Goal: Information Seeking & Learning: Find specific fact

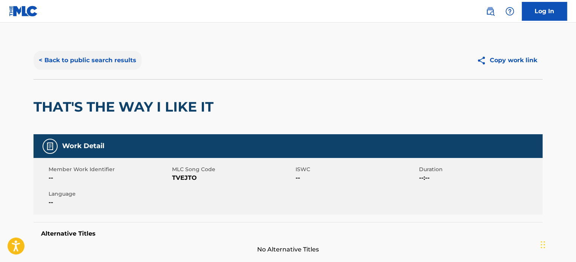
click at [116, 66] on button "< Back to public search results" at bounding box center [88, 60] width 108 height 19
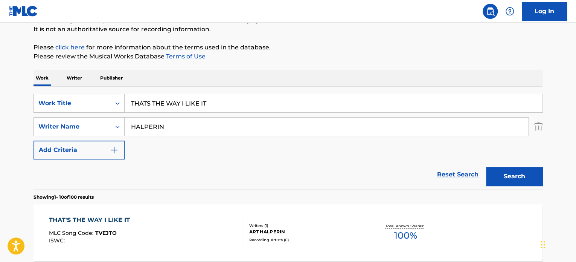
scroll to position [67, 0]
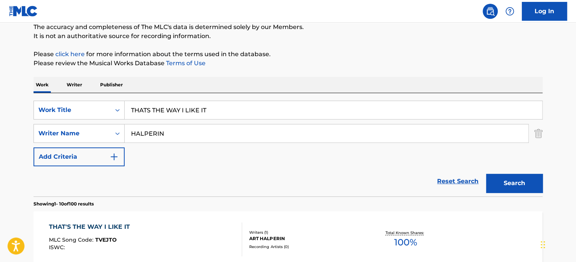
click at [157, 109] on input "THATS THE WAY I LIKE IT" at bounding box center [334, 110] width 418 height 18
paste input "FRIENDSHIP"
type input "FRIENDSHIP"
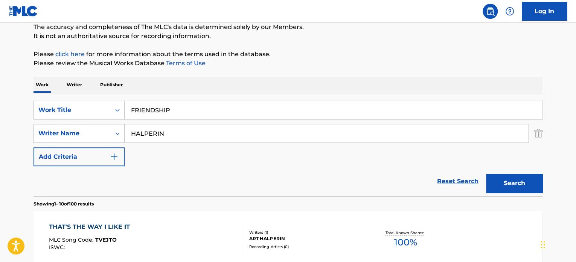
click at [153, 130] on input "HALPERIN" at bounding box center [327, 133] width 404 height 18
click at [153, 130] on input "[PERSON_NAME]" at bounding box center [327, 133] width 404 height 18
type input "[PERSON_NAME]"
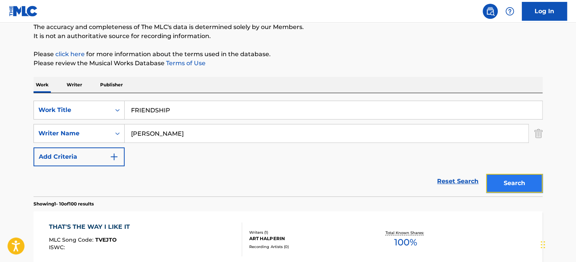
click at [505, 180] on button "Search" at bounding box center [514, 183] width 56 height 19
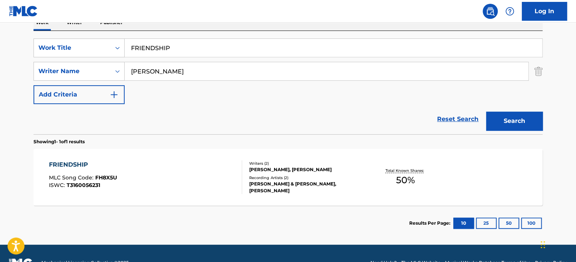
scroll to position [142, 0]
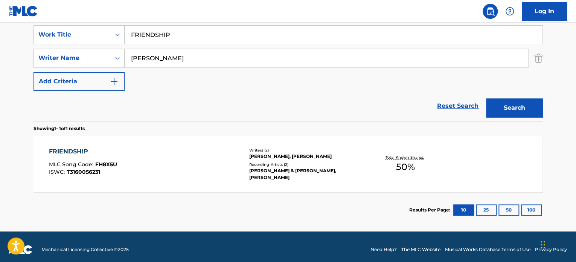
click at [206, 148] on div "FRIENDSHIP MLC Song Code : FH8X5U ISWC : T3160056231" at bounding box center [146, 164] width 194 height 34
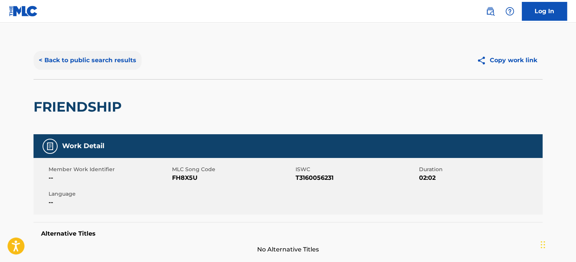
click at [104, 58] on button "< Back to public search results" at bounding box center [88, 60] width 108 height 19
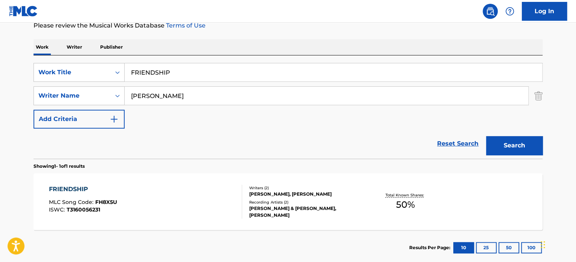
click at [154, 70] on input "FRIENDSHIP" at bounding box center [334, 72] width 418 height 18
paste input "BE YOURSELF"
type input "BE YOURSELF"
click at [166, 99] on input "[PERSON_NAME]" at bounding box center [327, 96] width 404 height 18
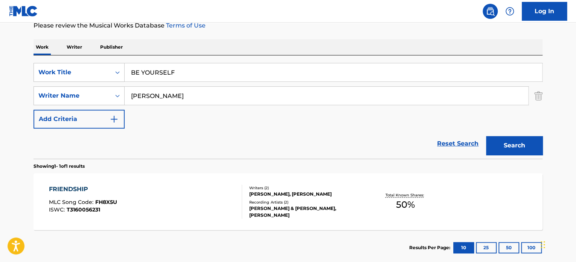
click at [166, 99] on input "[PERSON_NAME]" at bounding box center [327, 96] width 404 height 18
type input "[PERSON_NAME]"
click at [503, 148] on button "Search" at bounding box center [514, 145] width 56 height 19
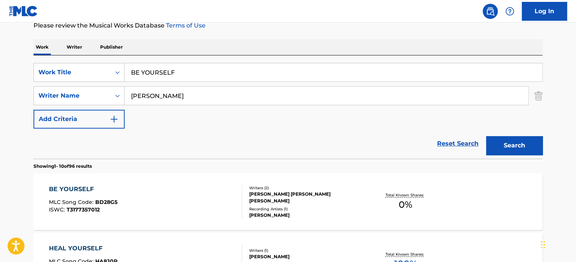
scroll to position [142, 0]
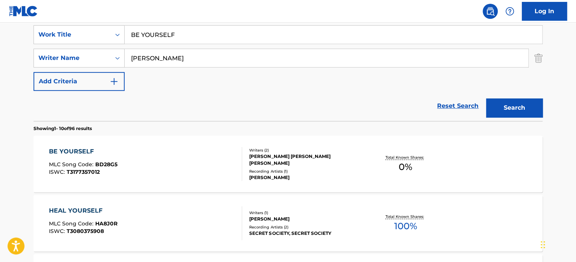
click at [206, 164] on div "BE YOURSELF MLC Song Code : BD28G5 ISWC : T3177357012" at bounding box center [146, 164] width 194 height 34
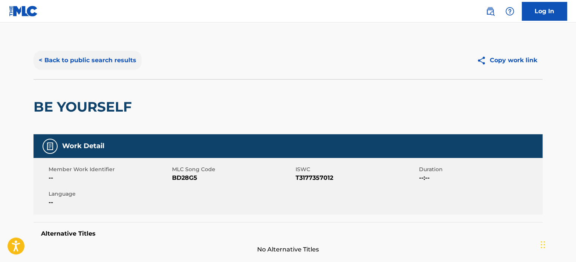
click at [117, 61] on button "< Back to public search results" at bounding box center [88, 60] width 108 height 19
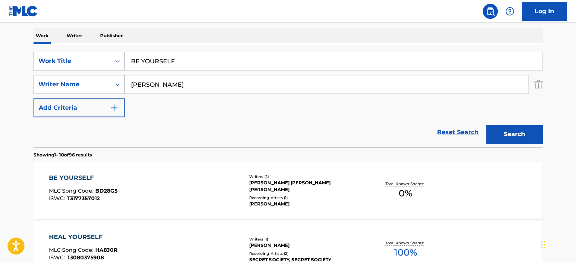
scroll to position [105, 0]
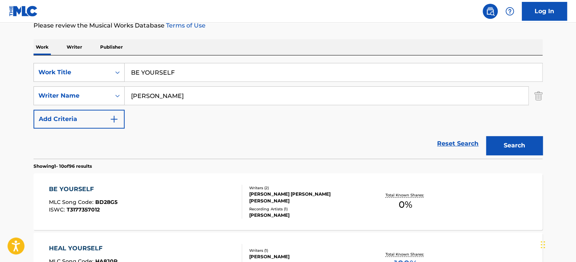
click at [159, 69] on input "BE YOURSELF" at bounding box center [334, 72] width 418 height 18
paste input "JUMPING FLEA"
type input "JUMPING FLEA"
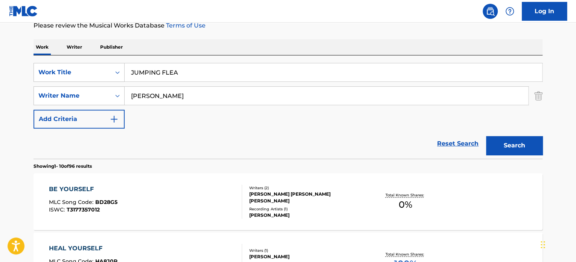
click at [166, 103] on input "[PERSON_NAME]" at bounding box center [327, 96] width 404 height 18
click at [164, 96] on input "[PERSON_NAME]" at bounding box center [327, 96] width 404 height 18
type input "[PERSON_NAME]"
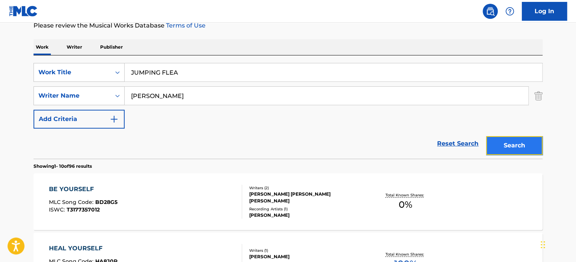
click at [512, 146] on button "Search" at bounding box center [514, 145] width 56 height 19
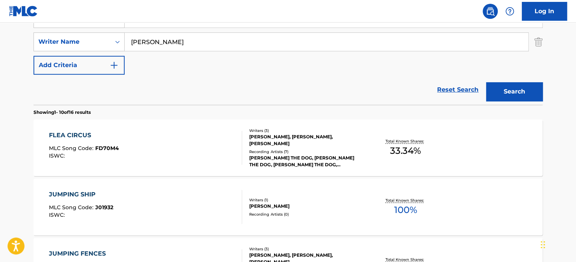
scroll to position [67, 0]
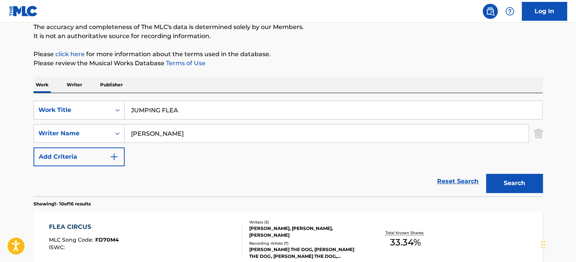
click at [162, 107] on input "JUMPING FLEA" at bounding box center [334, 110] width 418 height 18
paste input "MOMENTS THAT COUNT"
type input "MOMENTS THAT COUNT"
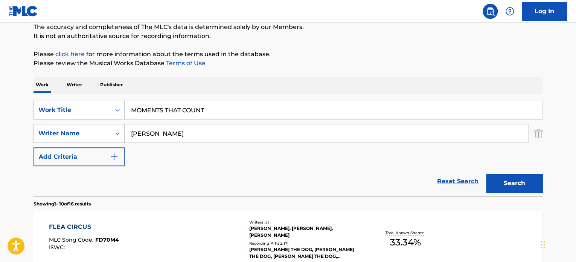
click at [177, 131] on input "[PERSON_NAME]" at bounding box center [327, 133] width 404 height 18
type input "[PERSON_NAME]"
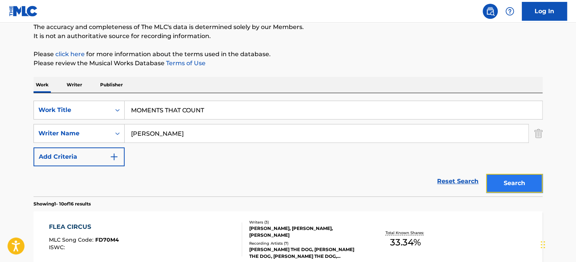
click at [499, 182] on button "Search" at bounding box center [514, 183] width 56 height 19
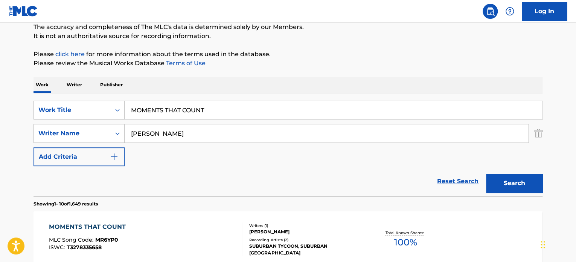
scroll to position [142, 0]
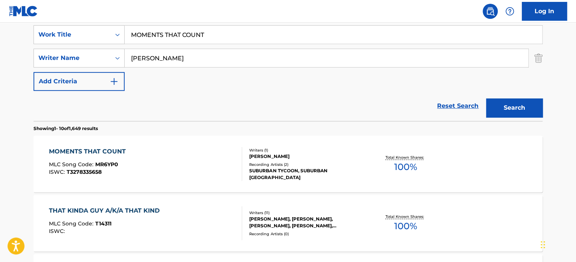
click at [229, 159] on div "MOMENTS THAT COUNT MLC Song Code : MR6YP0 ISWC : T3278335658" at bounding box center [146, 164] width 194 height 34
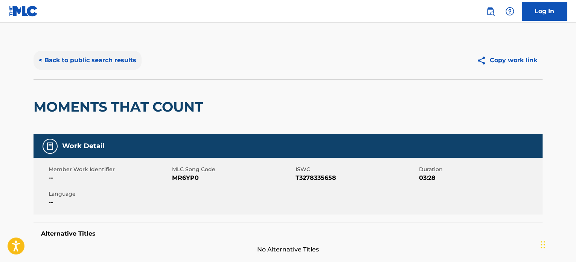
click at [113, 66] on button "< Back to public search results" at bounding box center [88, 60] width 108 height 19
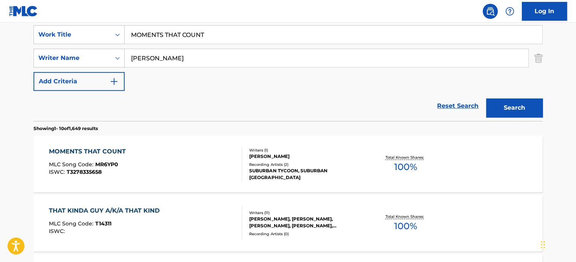
scroll to position [105, 0]
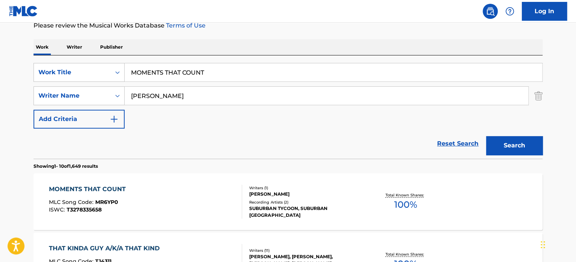
click at [160, 72] on input "MOMENTS THAT COUNT" at bounding box center [334, 72] width 418 height 18
paste input "FUNK I"
type input "FUNK IT"
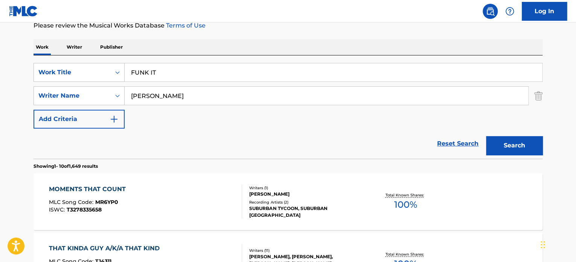
click at [171, 99] on input "[PERSON_NAME]" at bounding box center [327, 96] width 404 height 18
click at [175, 93] on input "[PERSON_NAME]" at bounding box center [327, 96] width 404 height 18
type input "[PERSON_NAME]"
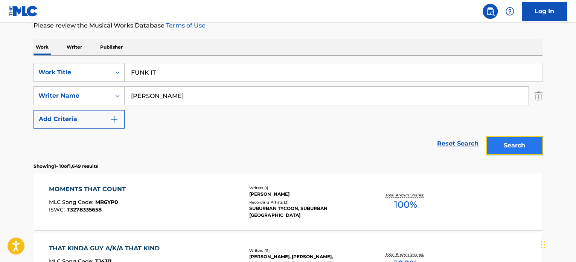
click at [507, 143] on button "Search" at bounding box center [514, 145] width 56 height 19
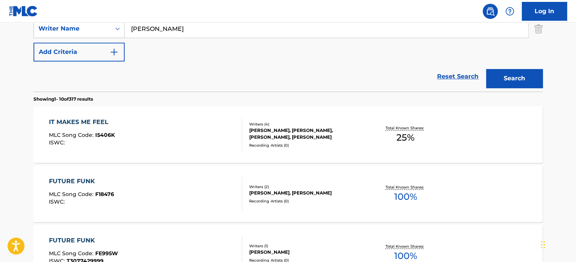
scroll to position [67, 0]
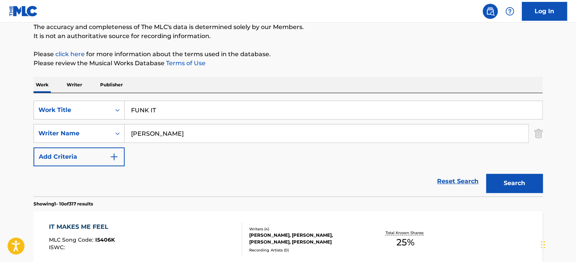
click at [160, 110] on input "FUNK IT" at bounding box center [334, 110] width 418 height 18
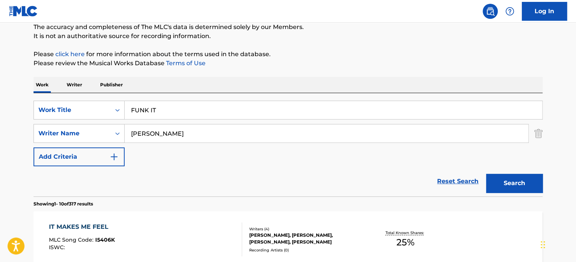
paste input "DANCE OF THE HOURS PART 1"
type input "DANCE OF THE HOURS PART 1"
click at [173, 132] on input "[PERSON_NAME]" at bounding box center [327, 133] width 404 height 18
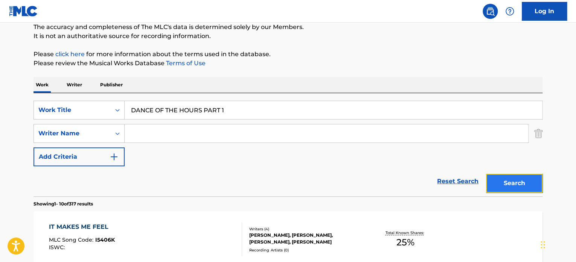
click at [501, 176] on button "Search" at bounding box center [514, 183] width 56 height 19
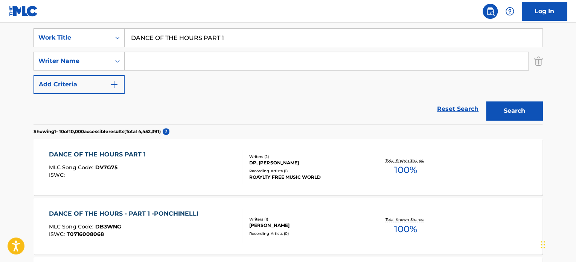
scroll to position [142, 0]
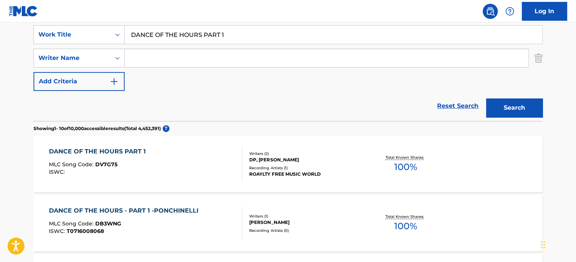
click at [205, 153] on div "DANCE OF THE HOURS PART 1 MLC Song Code : DV7G75 ISWC :" at bounding box center [146, 164] width 194 height 34
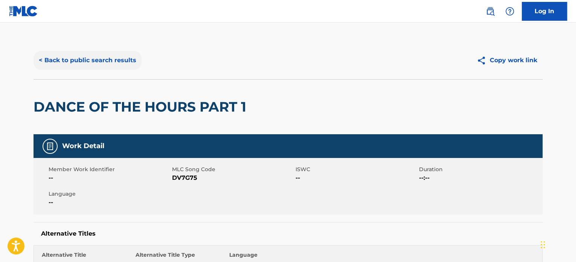
click at [97, 56] on button "< Back to public search results" at bounding box center [88, 60] width 108 height 19
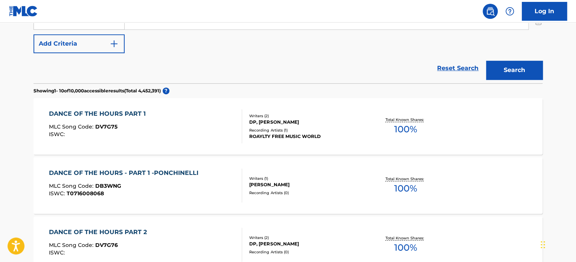
scroll to position [29, 0]
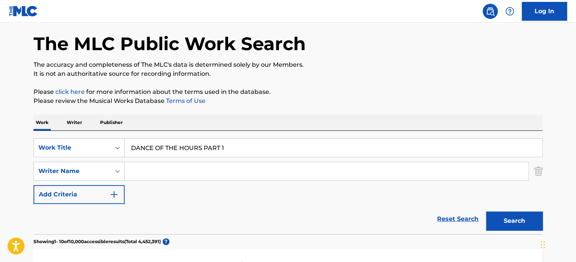
click at [172, 148] on input "DANCE OF THE HOURS PART 1" at bounding box center [334, 148] width 418 height 18
paste input "EINE KLEINE NACHTMUSIK 1ST"
type input "EINE KLEINE NACHTMUSIK 1ST"
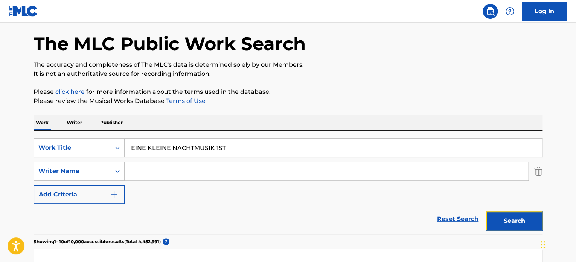
drag, startPoint x: 502, startPoint y: 216, endPoint x: 486, endPoint y: 205, distance: 18.7
click at [502, 216] on button "Search" at bounding box center [514, 220] width 56 height 19
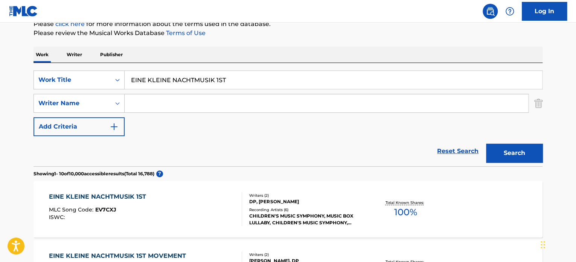
scroll to position [142, 0]
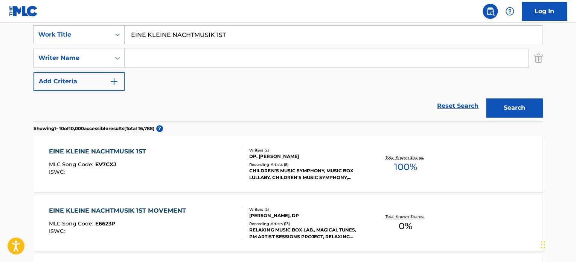
click at [199, 168] on div "EINE KLEINE NACHTMUSIK 1ST MLC Song Code : EV7CXJ ISWC :" at bounding box center [146, 164] width 194 height 34
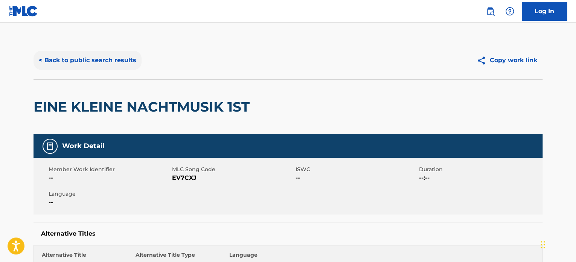
click at [122, 57] on button "< Back to public search results" at bounding box center [88, 60] width 108 height 19
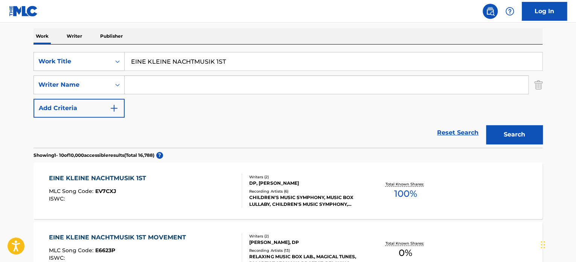
scroll to position [105, 0]
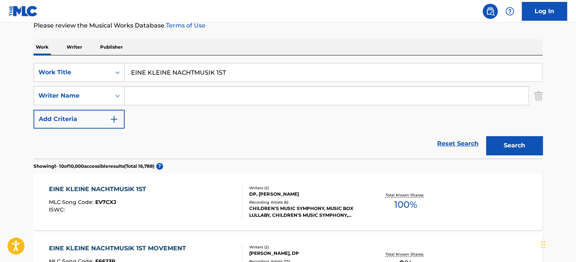
click at [160, 75] on input "EINE KLEINE NACHTMUSIK 1ST" at bounding box center [334, 72] width 418 height 18
paste input "FIND MY WAY"
type input "FIND MY WAY"
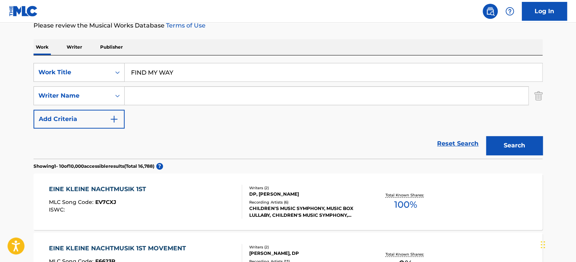
click at [165, 99] on input "Search Form" at bounding box center [327, 96] width 404 height 18
click at [165, 99] on input "[PERSON_NAME]" at bounding box center [327, 96] width 404 height 18
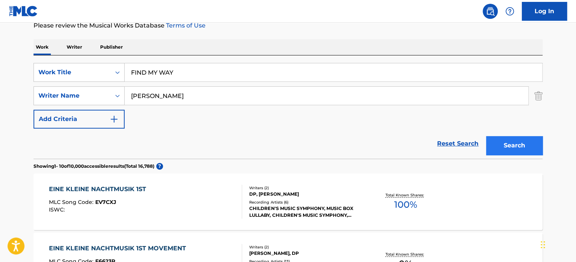
type input "[PERSON_NAME]"
click at [508, 139] on button "Search" at bounding box center [514, 145] width 56 height 19
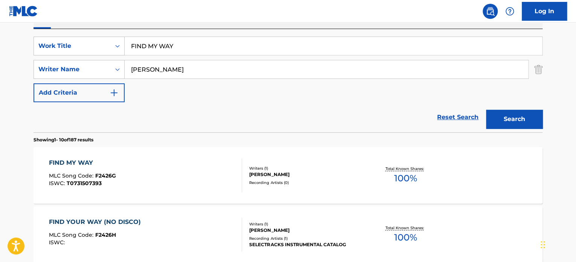
scroll to position [142, 0]
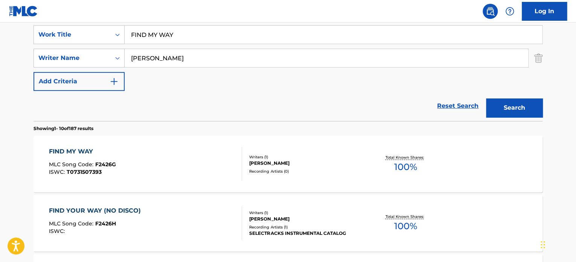
click at [219, 151] on div "FIND MY WAY MLC Song Code : F2426G ISWC : T0731507393" at bounding box center [146, 164] width 194 height 34
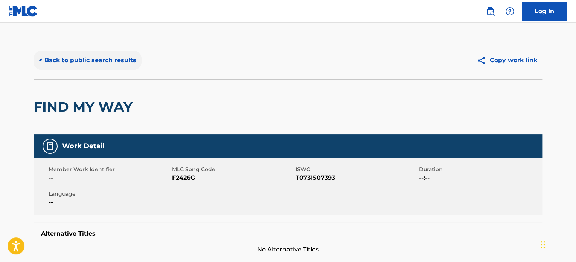
click at [101, 61] on button "< Back to public search results" at bounding box center [88, 60] width 108 height 19
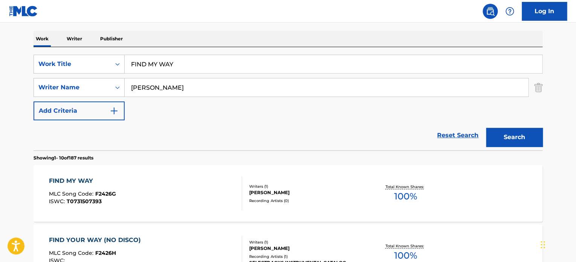
scroll to position [105, 0]
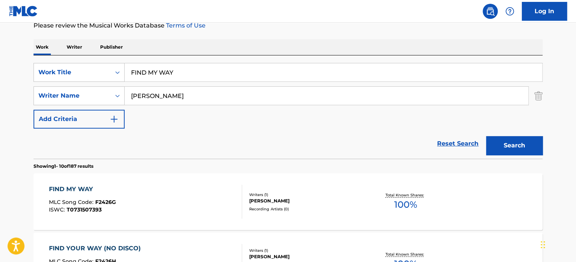
click at [156, 70] on input "FIND MY WAY" at bounding box center [334, 72] width 418 height 18
paste input "THE HYPE"
type input "THE HYPE"
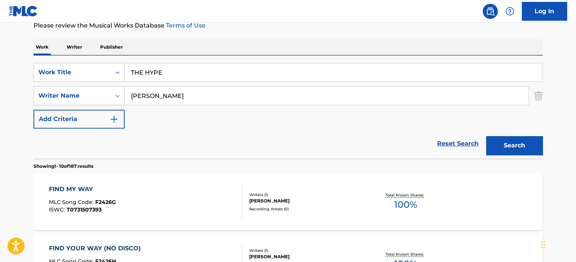
click at [166, 97] on input "[PERSON_NAME]" at bounding box center [327, 96] width 404 height 18
click at [166, 97] on input "HOLLAND" at bounding box center [327, 96] width 404 height 18
type input "HOLLAND"
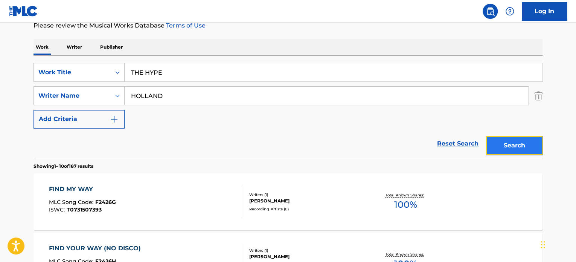
click at [505, 144] on button "Search" at bounding box center [514, 145] width 56 height 19
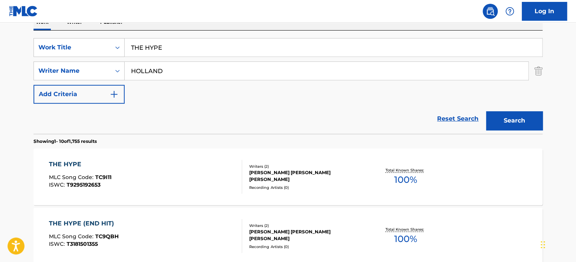
scroll to position [142, 0]
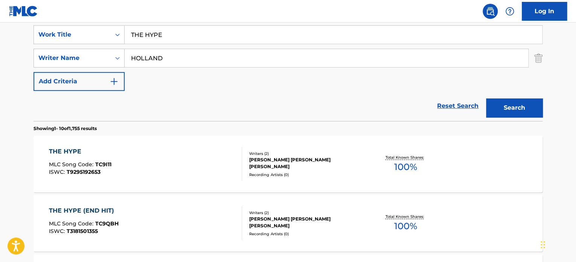
click at [203, 169] on div "THE HYPE MLC Song Code : TC9I11 ISWC : T9295192653" at bounding box center [146, 164] width 194 height 34
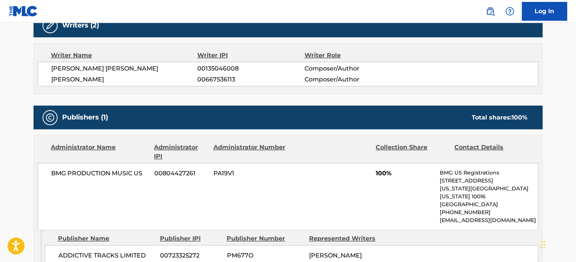
scroll to position [264, 0]
